Goal: Register for event/course

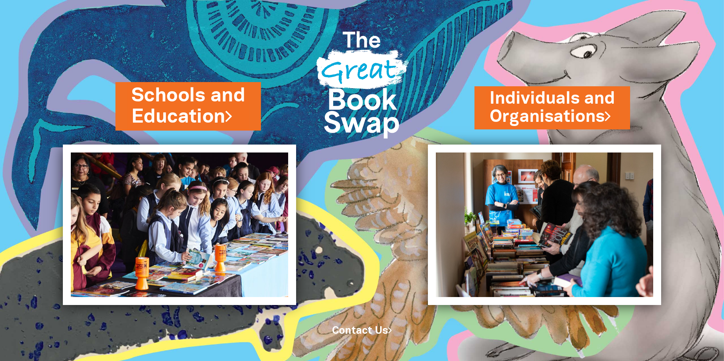
click at [165, 96] on link "Schools and Education" at bounding box center [188, 107] width 114 height 48
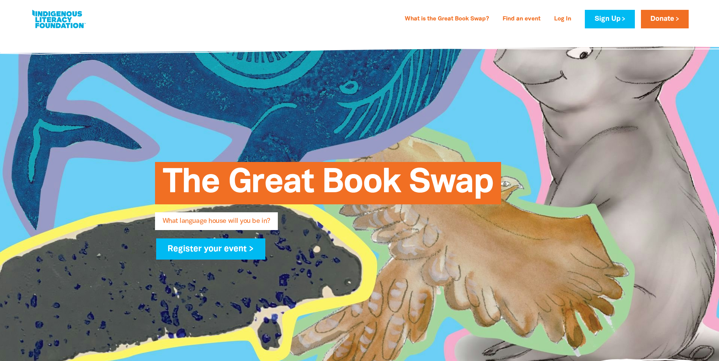
type input "[PERSON_NAME]"
type input "[EMAIL_ADDRESS][DOMAIN_NAME]"
type input "[GEOGRAPHIC_DATA]"
select select "primary-school"
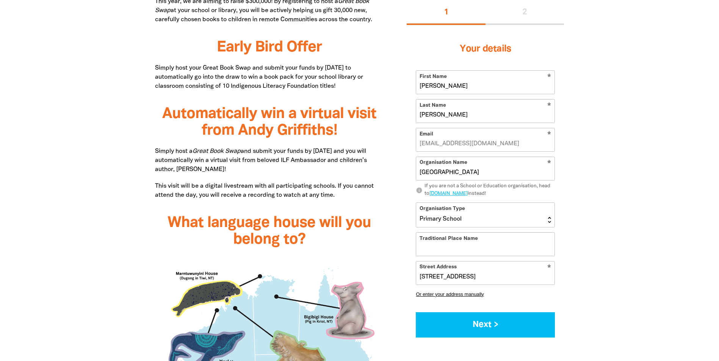
scroll to position [568, 0]
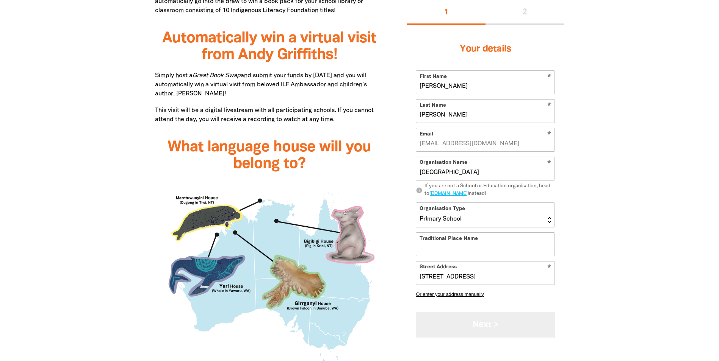
click at [492, 323] on button "Next >" at bounding box center [485, 325] width 139 height 25
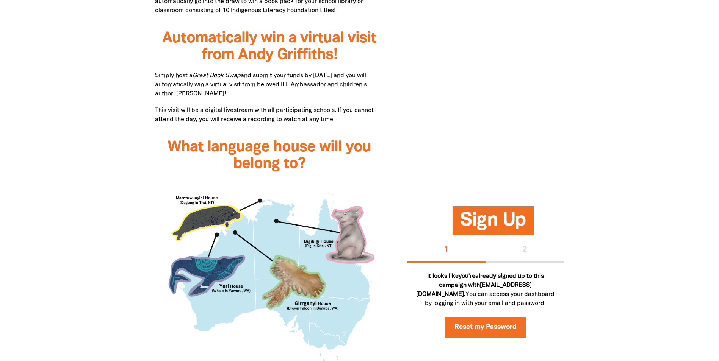
click at [507, 230] on span "Sign Up" at bounding box center [493, 223] width 66 height 23
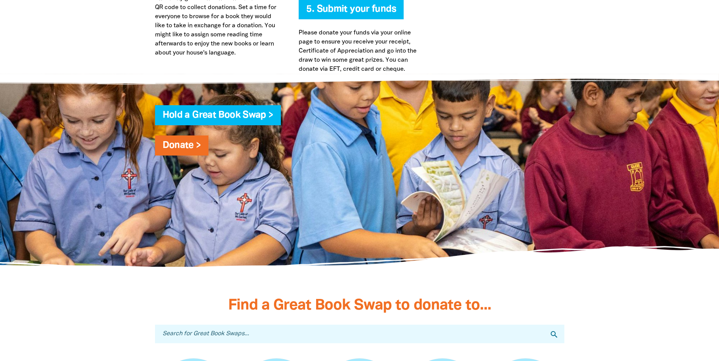
scroll to position [2046, 0]
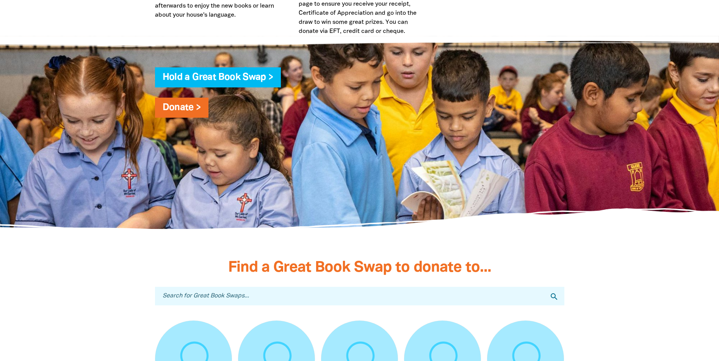
click at [245, 86] on span "Hold a Great Book Swap >" at bounding box center [218, 80] width 111 height 14
click at [258, 75] on link "Hold a Great Book Swap >" at bounding box center [218, 77] width 111 height 9
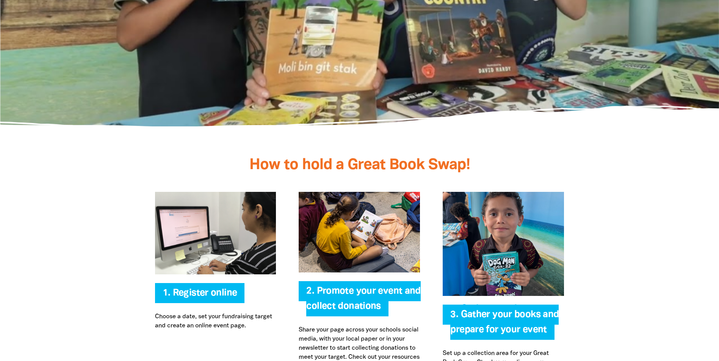
scroll to position [1540, 0]
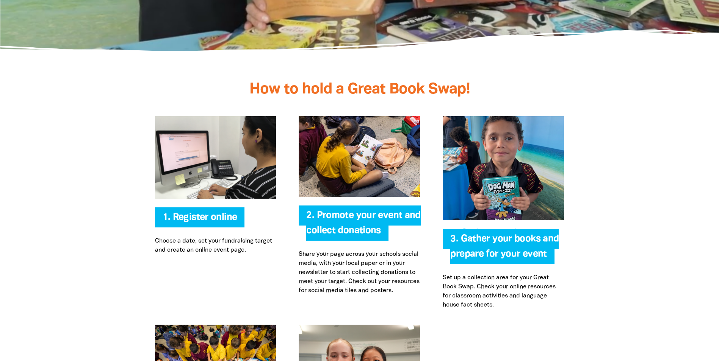
click at [514, 159] on img at bounding box center [503, 168] width 121 height 104
click at [525, 252] on span "3. Gather your books and prepare for your event" at bounding box center [504, 250] width 108 height 30
click at [348, 217] on span "2. Promote your event and collect donations" at bounding box center [363, 226] width 114 height 30
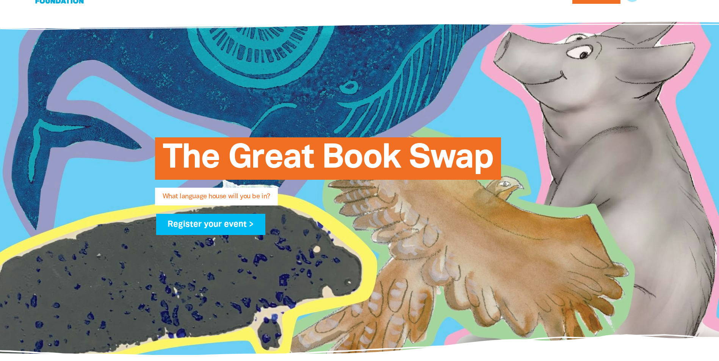
scroll to position [0, 0]
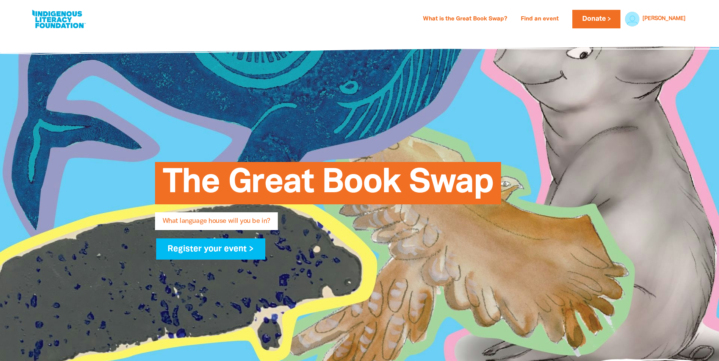
click at [58, 23] on link at bounding box center [58, 19] width 57 height 23
click at [498, 19] on link "What is the Great Book Swap?" at bounding box center [464, 19] width 93 height 12
click at [42, 20] on link at bounding box center [58, 19] width 57 height 23
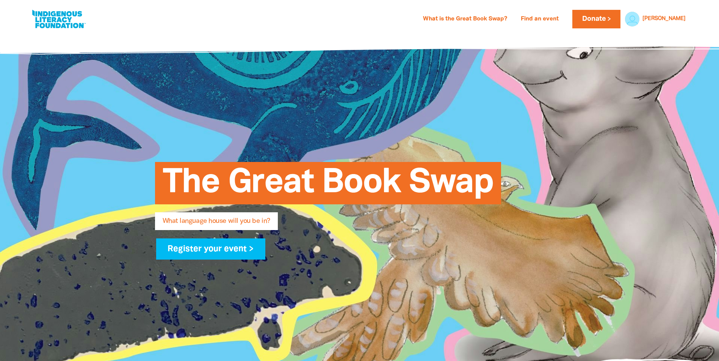
scroll to position [2046, 0]
